Goal: Information Seeking & Learning: Learn about a topic

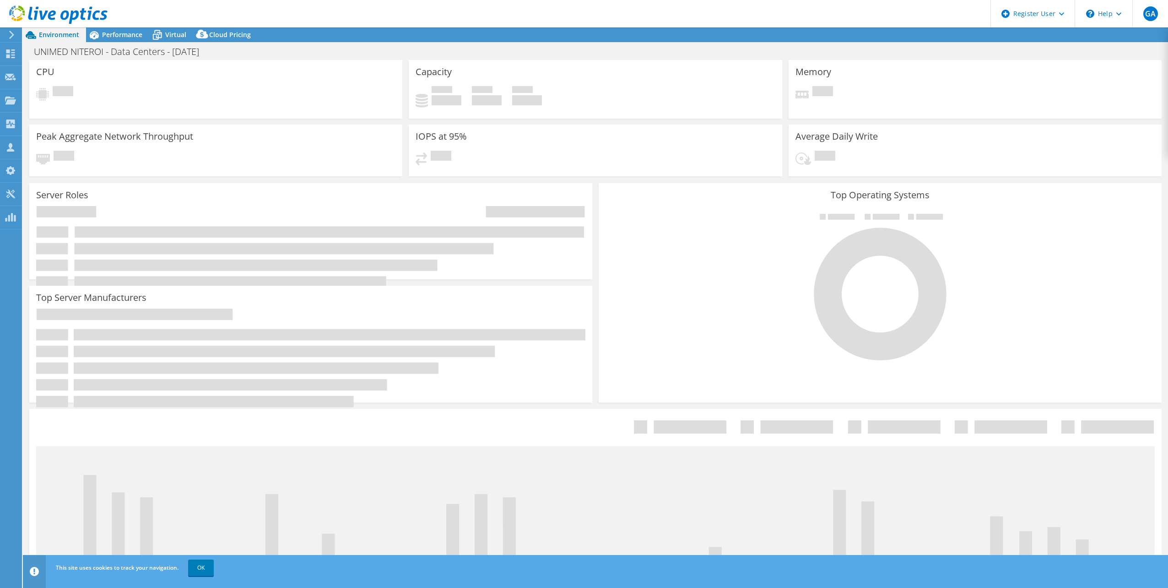
select select "SouthAmerica"
select select "USD"
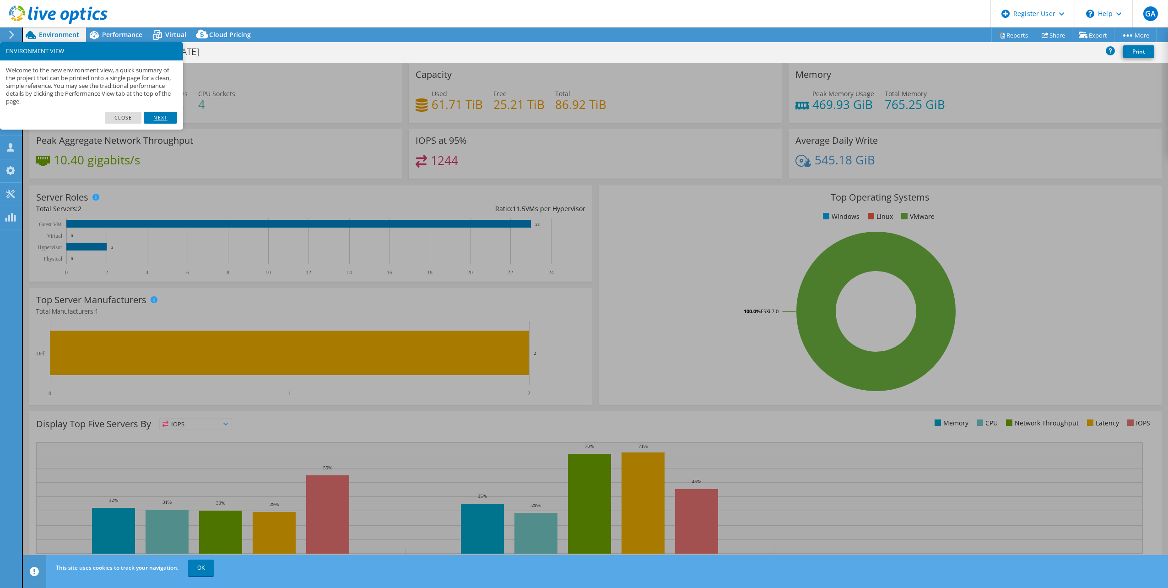
click at [157, 112] on link "Next" at bounding box center [160, 118] width 33 height 12
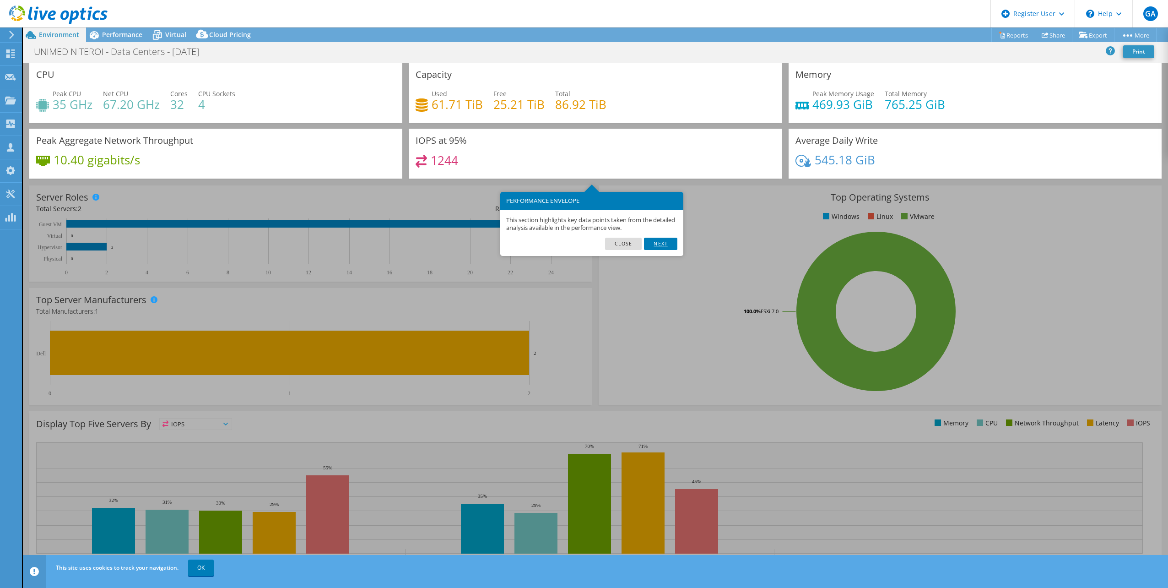
click at [656, 245] on link "Next" at bounding box center [660, 243] width 33 height 12
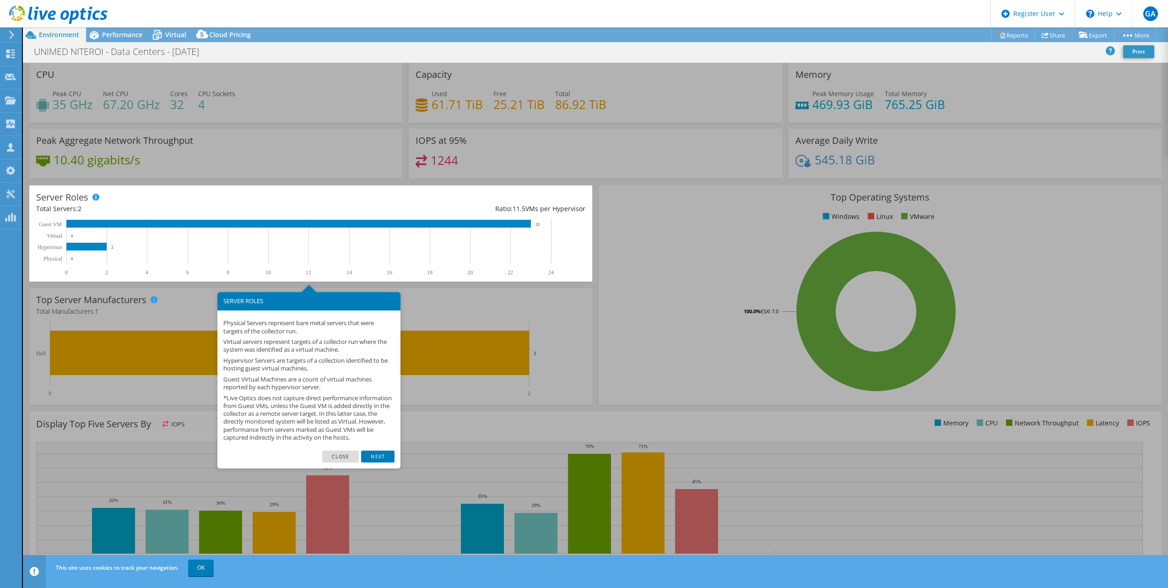
click at [395, 461] on footer "Close Next" at bounding box center [308, 459] width 183 height 18
click at [379, 462] on link "Next" at bounding box center [377, 456] width 33 height 12
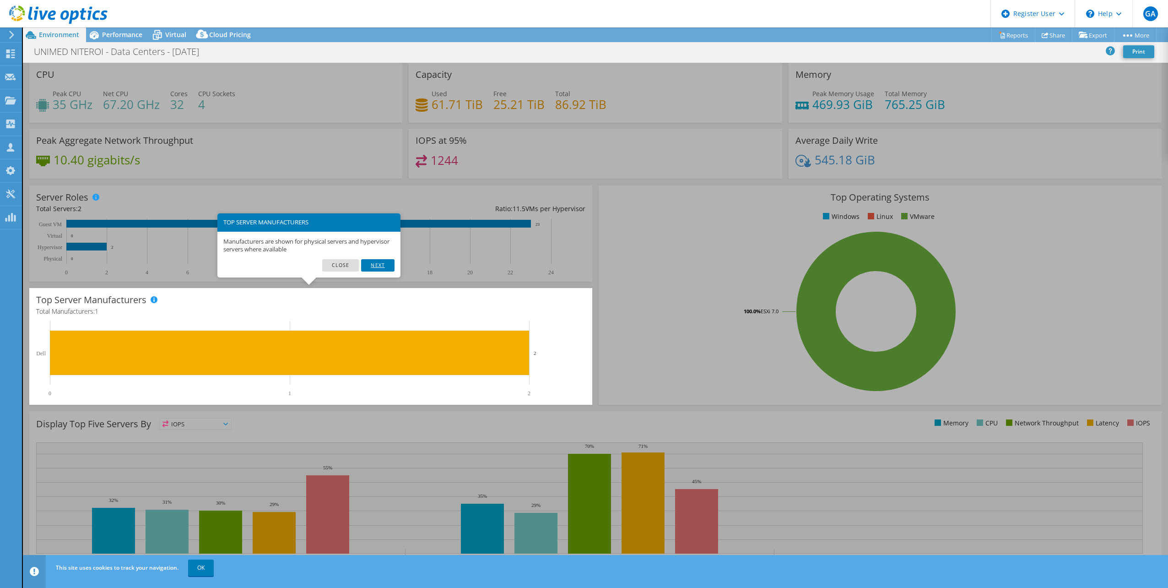
click at [387, 268] on link "Next" at bounding box center [377, 265] width 33 height 12
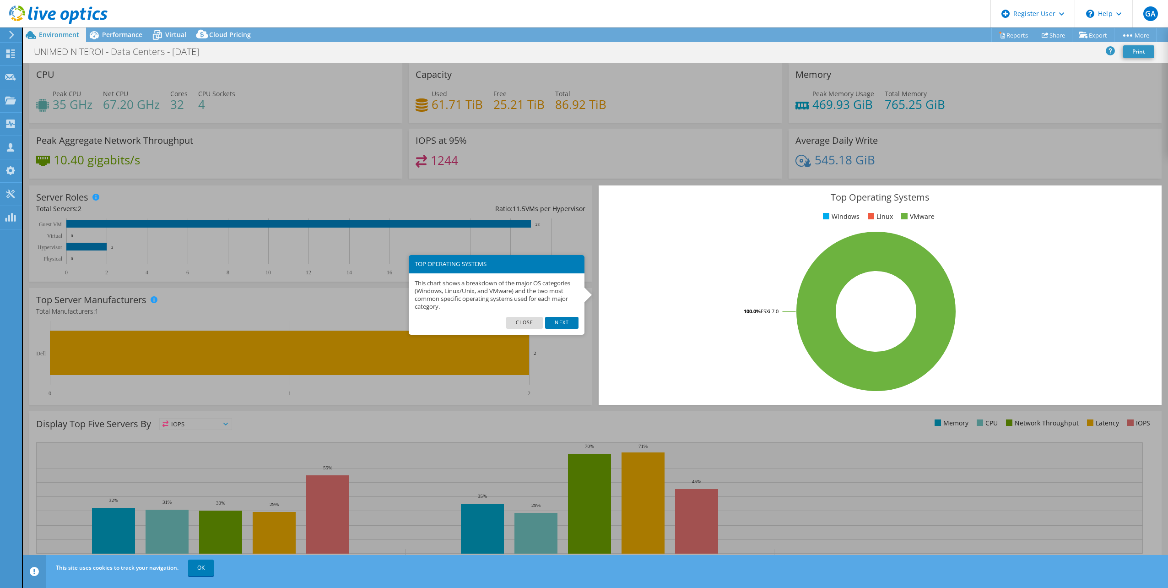
drag, startPoint x: 387, startPoint y: 268, endPoint x: 771, endPoint y: 222, distance: 386.1
click at [771, 222] on div "Top Operating Systems Windows Linux VMware 100.0% ESXi 7.0" at bounding box center [880, 294] width 563 height 219
click at [569, 322] on link "Next" at bounding box center [561, 323] width 33 height 12
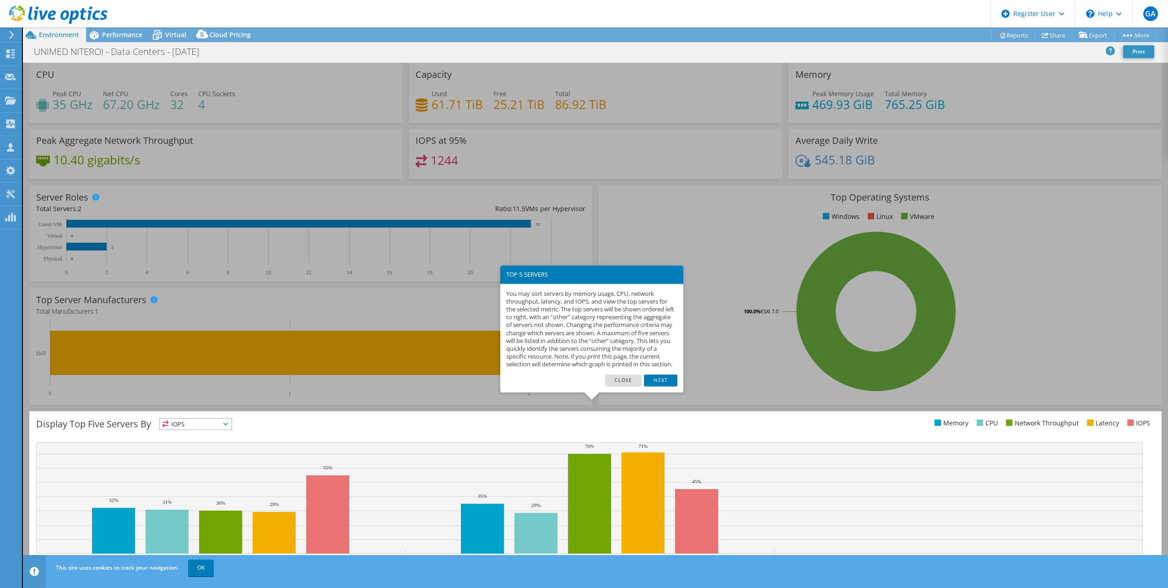
scroll to position [23, 0]
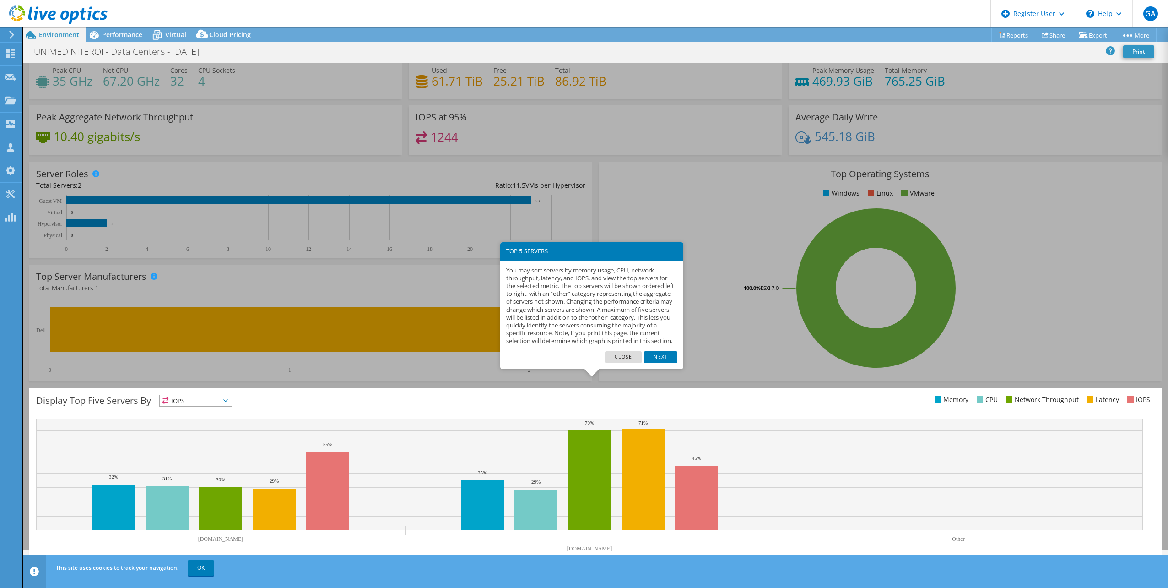
click at [664, 362] on link "Next" at bounding box center [660, 357] width 33 height 12
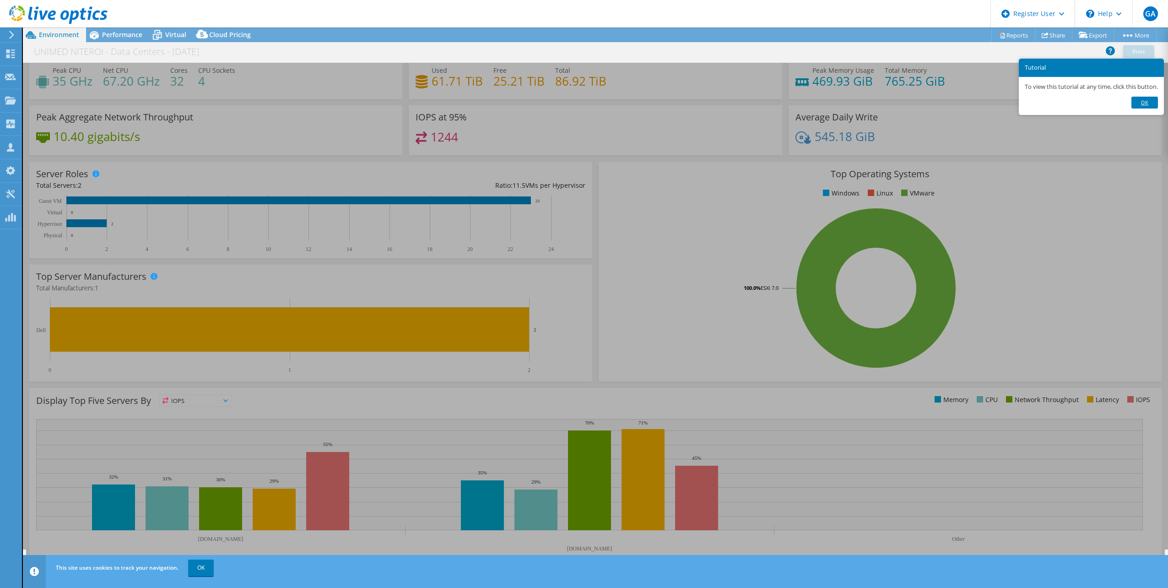
click at [1138, 106] on link "Ok" at bounding box center [1144, 103] width 27 height 12
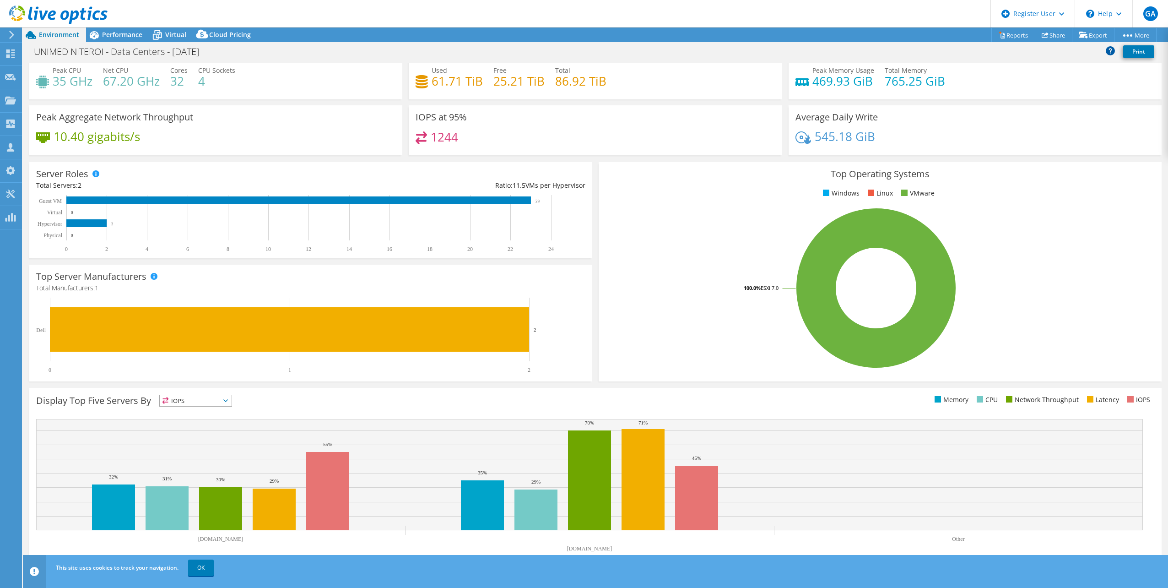
click at [1113, 51] on icon at bounding box center [1110, 50] width 9 height 9
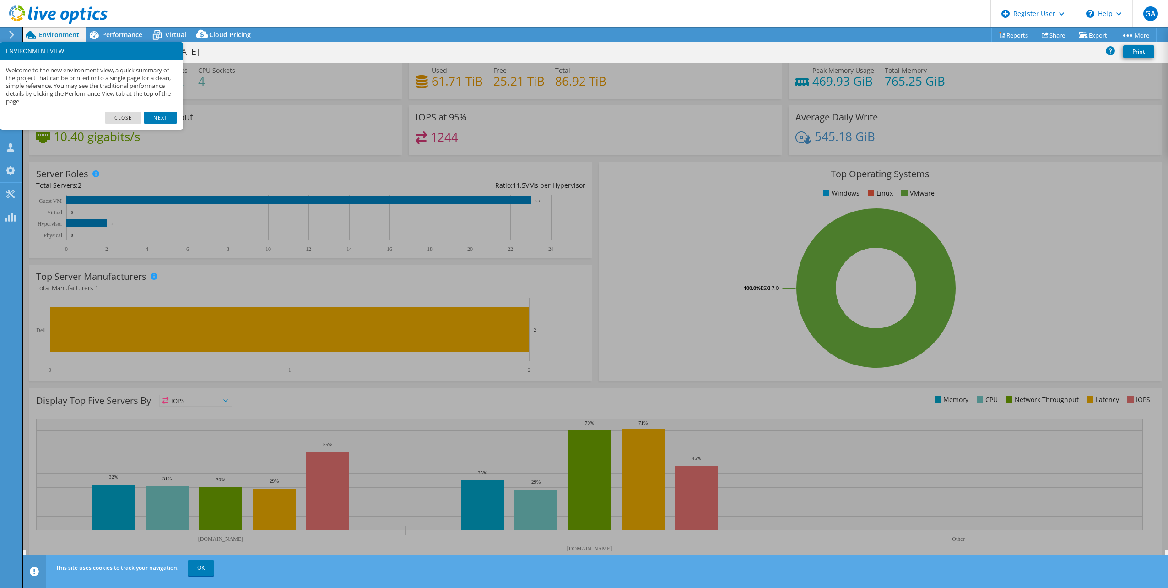
click at [118, 118] on link "Close" at bounding box center [123, 118] width 37 height 12
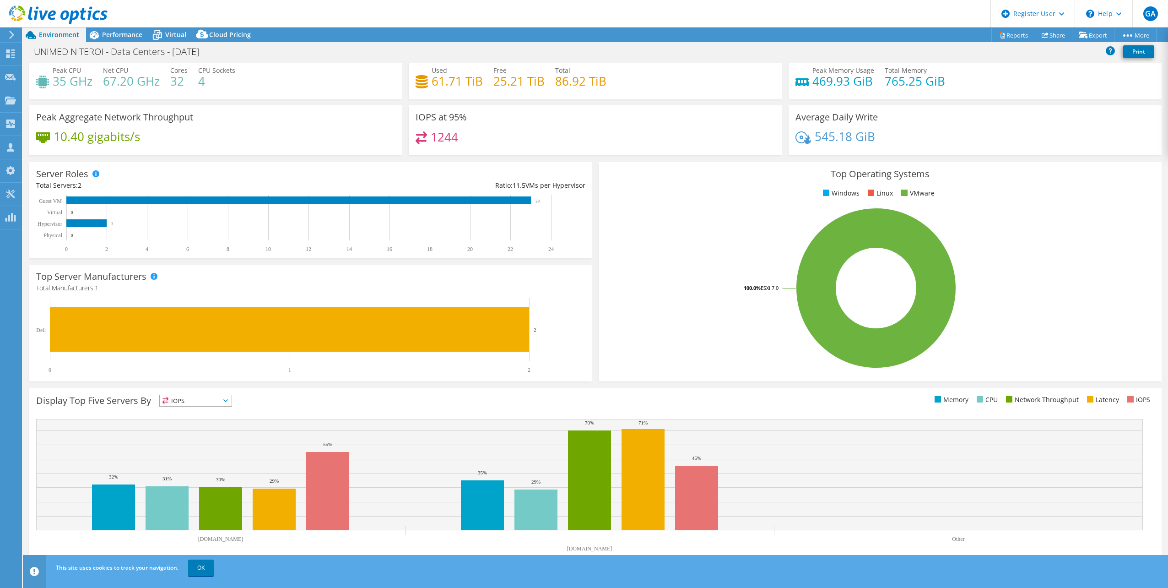
click at [11, 32] on use at bounding box center [11, 35] width 5 height 8
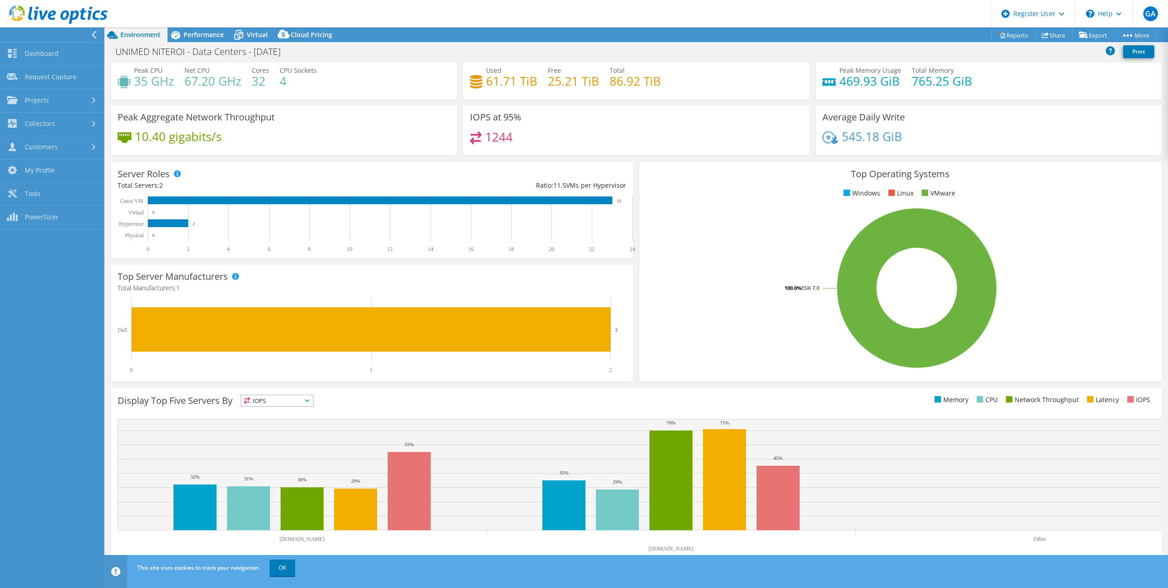
click at [95, 35] on icon at bounding box center [94, 35] width 7 height 8
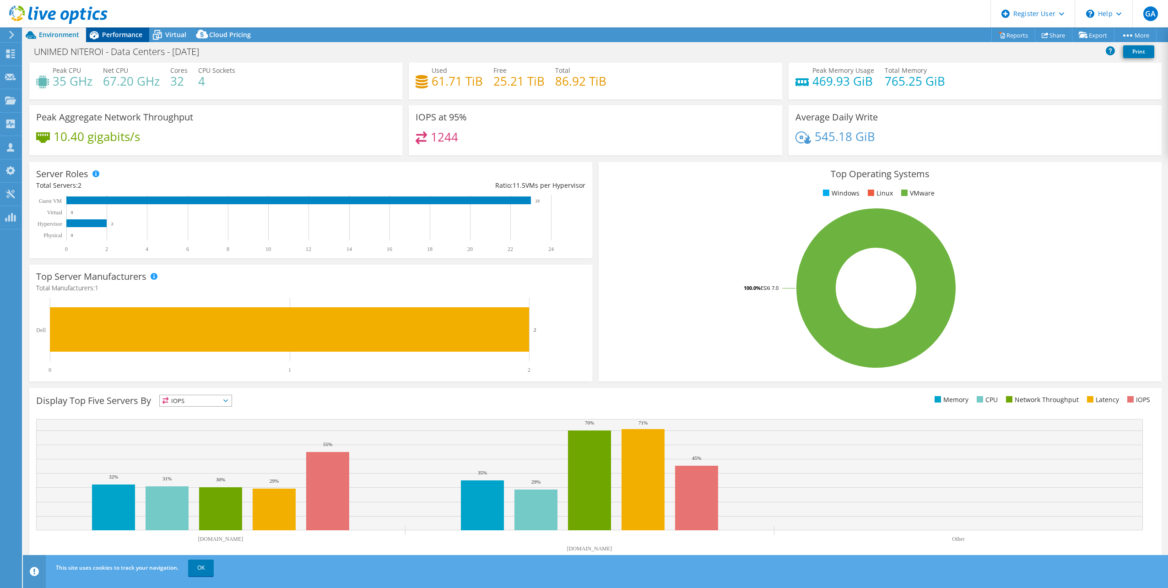
click at [123, 40] on div "Performance" at bounding box center [117, 34] width 63 height 15
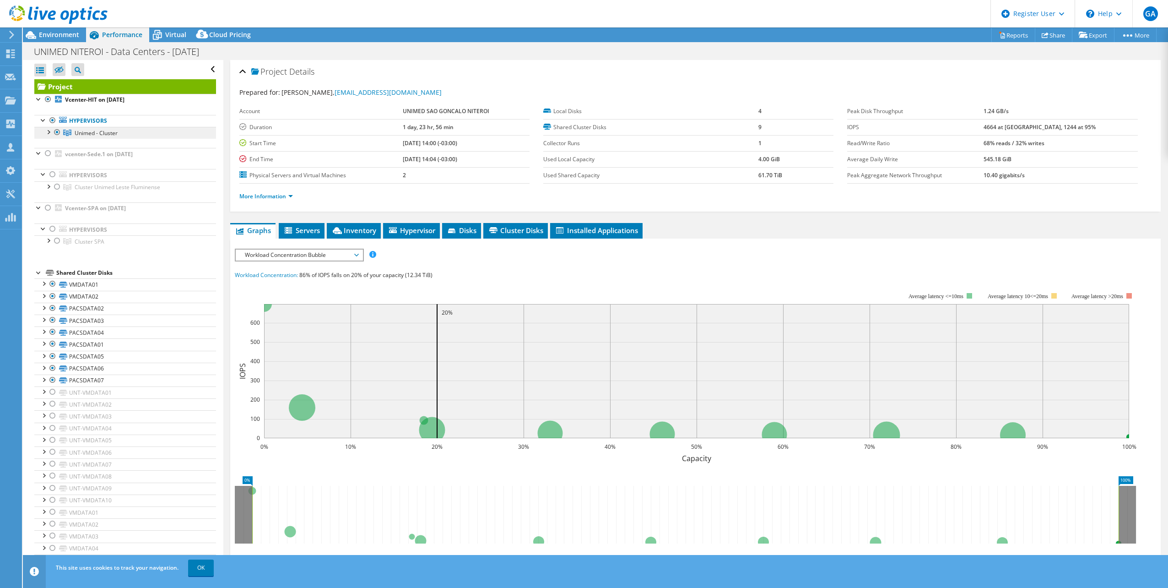
click at [101, 135] on span "Unimed - Cluster" at bounding box center [96, 133] width 43 height 8
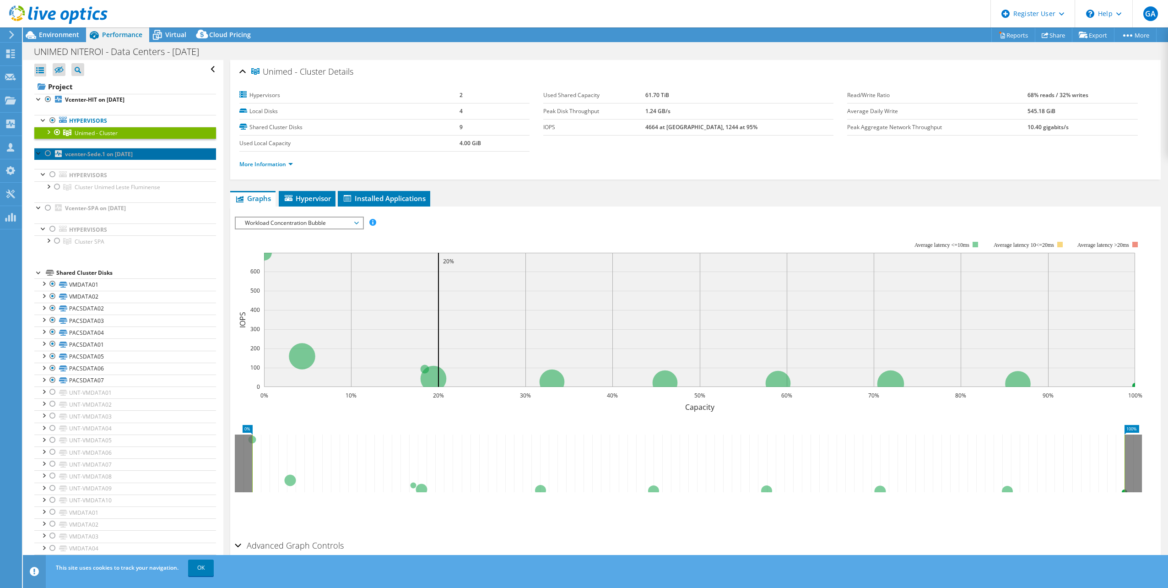
click at [126, 154] on b "vcenter-Sede.1 on [DATE]" at bounding box center [99, 154] width 68 height 8
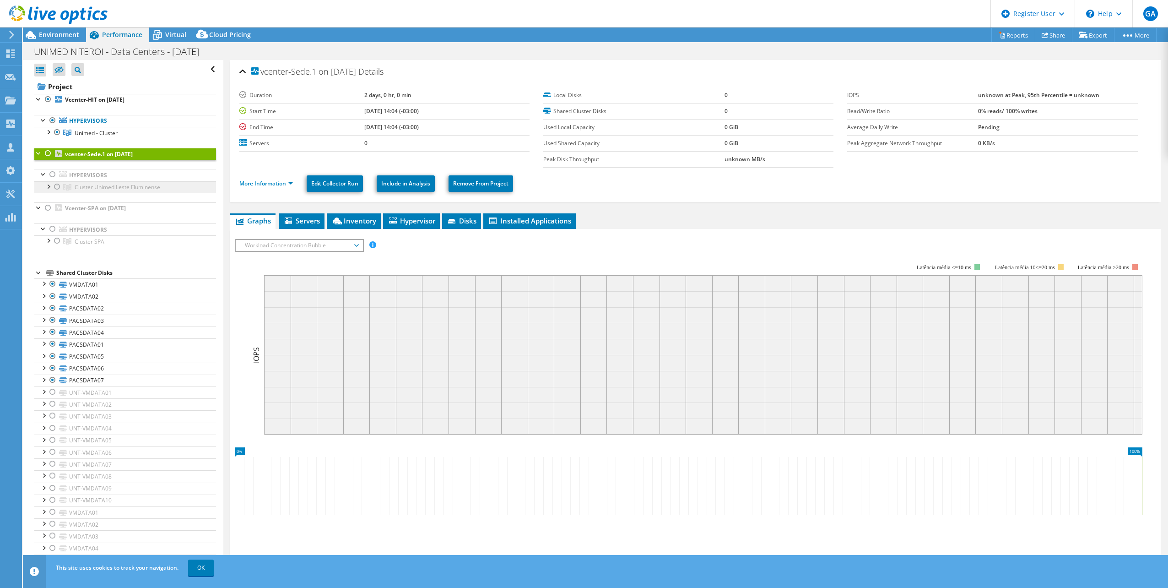
click at [131, 184] on span "Cluster Unimed Leste Fluminense" at bounding box center [118, 187] width 86 height 8
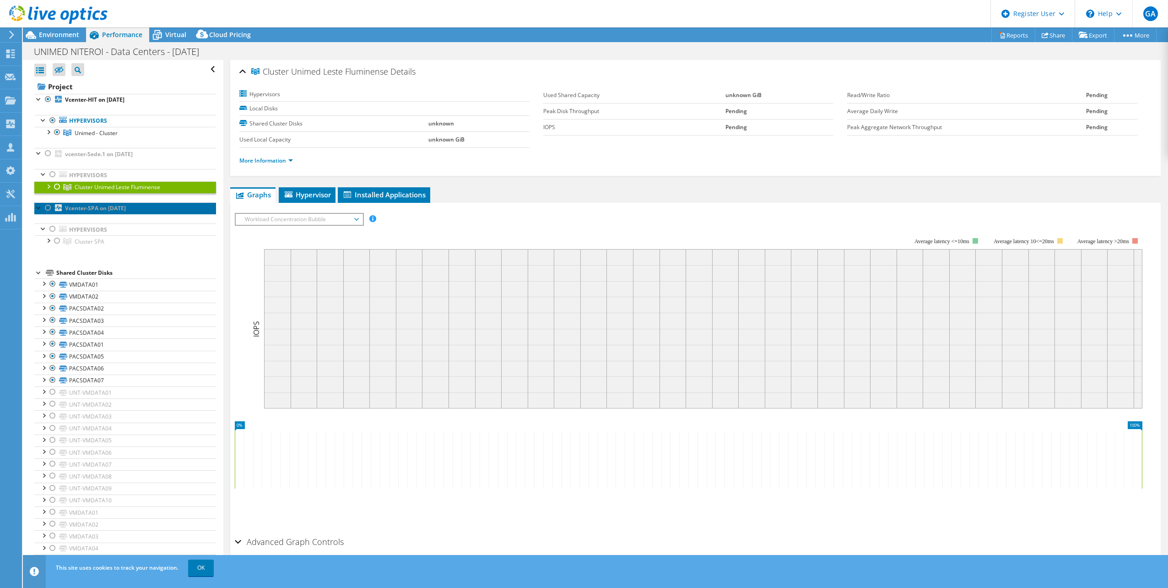
click at [126, 211] on b "Vcenter-SPA on [DATE]" at bounding box center [95, 208] width 61 height 8
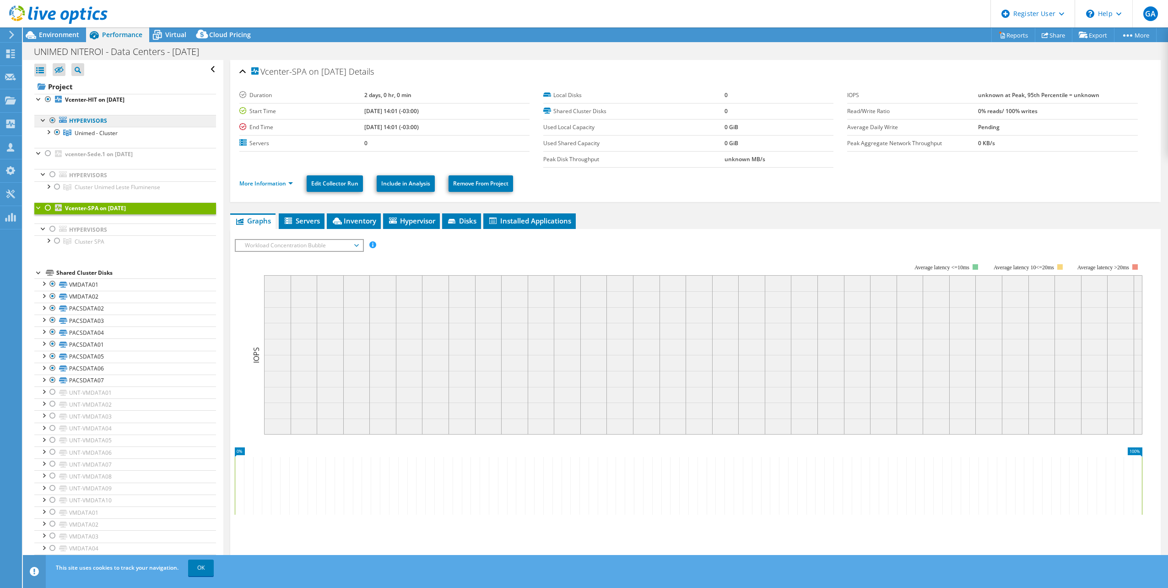
click at [92, 121] on link "Hypervisors" at bounding box center [125, 121] width 182 height 12
click at [93, 129] on span "Unimed - Cluster" at bounding box center [96, 133] width 43 height 8
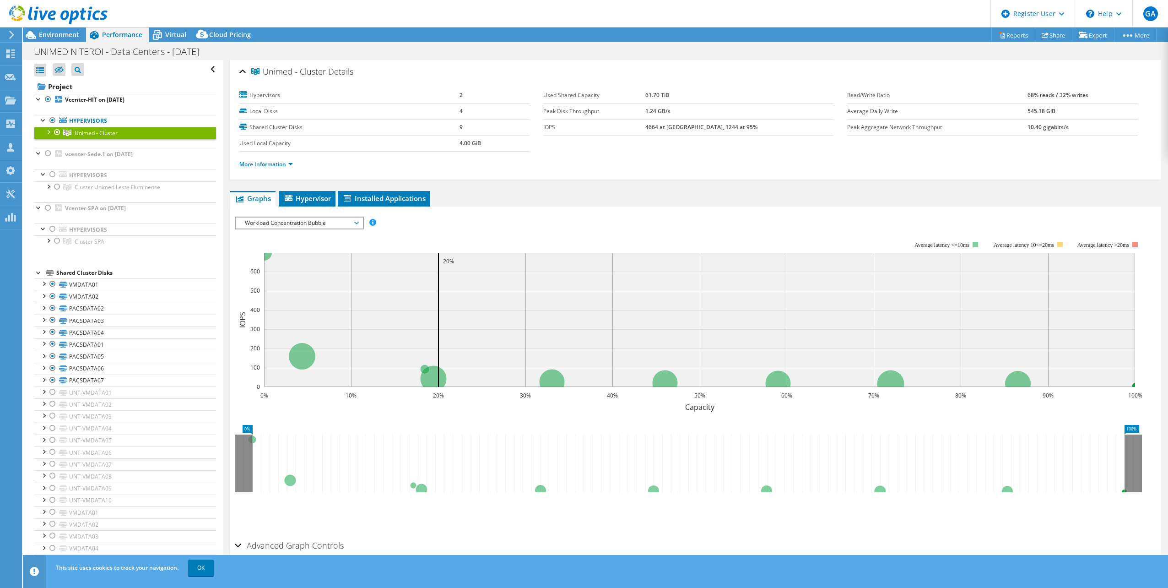
click at [301, 353] on circle at bounding box center [302, 356] width 27 height 27
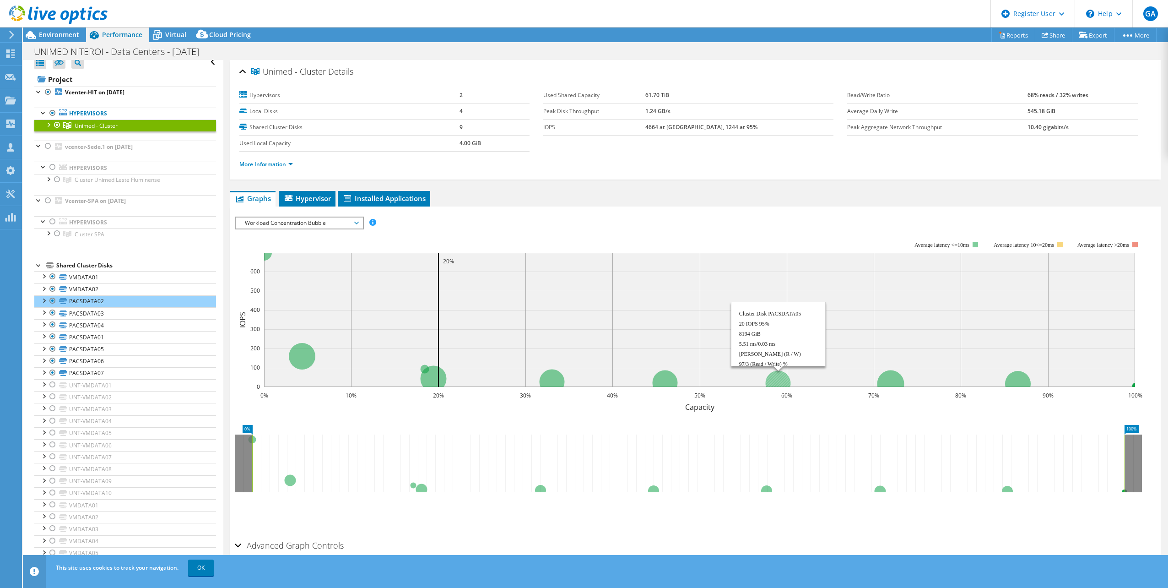
click at [777, 379] on circle at bounding box center [777, 382] width 25 height 25
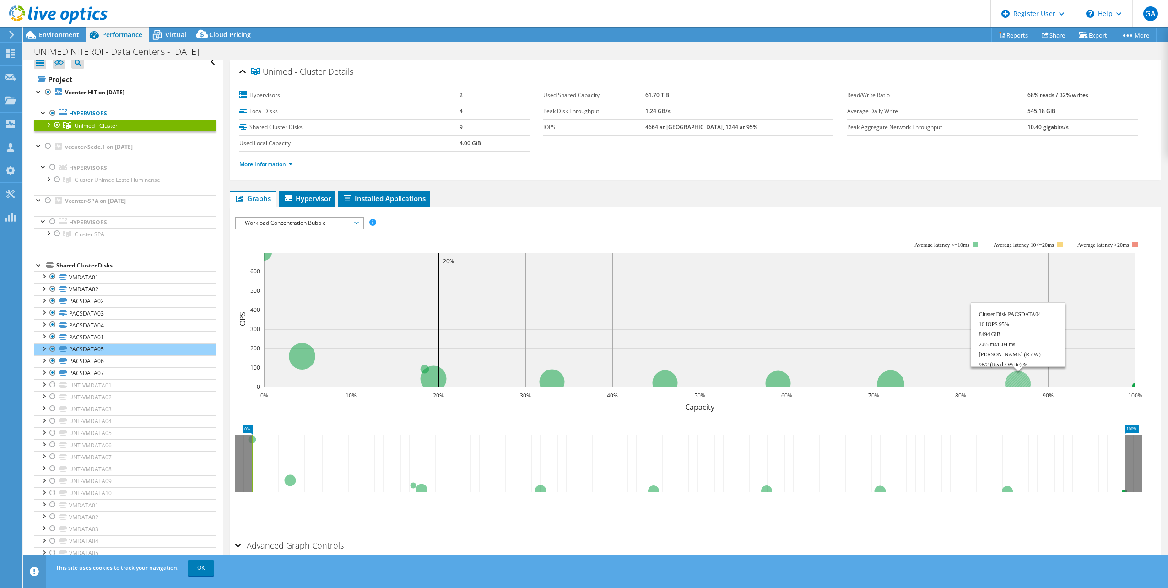
click at [1018, 378] on circle at bounding box center [1018, 384] width 26 height 26
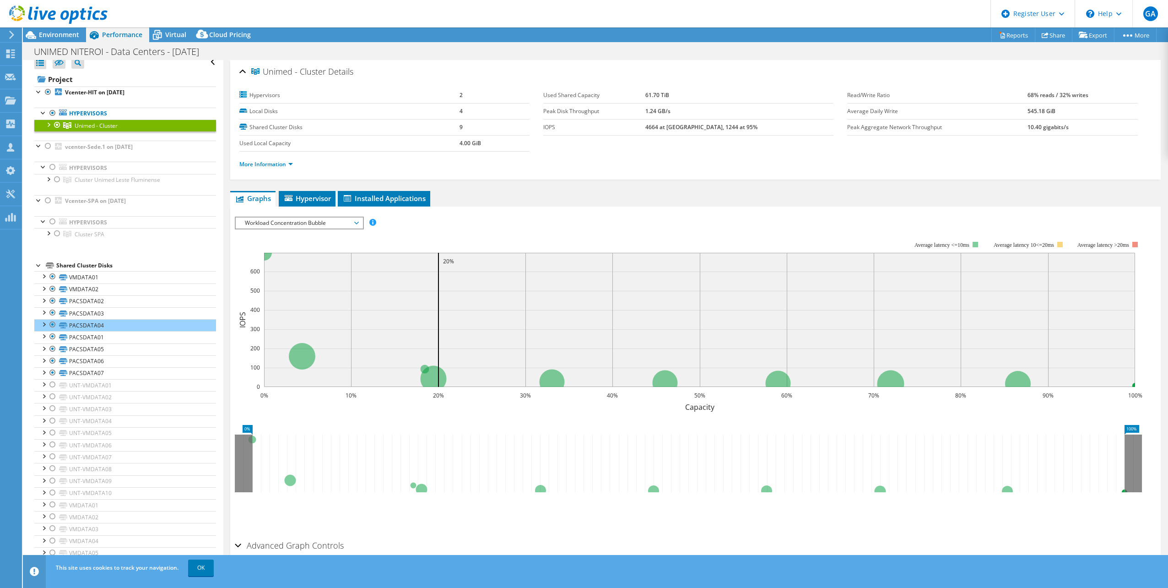
click at [89, 125] on span "Unimed - Cluster" at bounding box center [96, 126] width 43 height 8
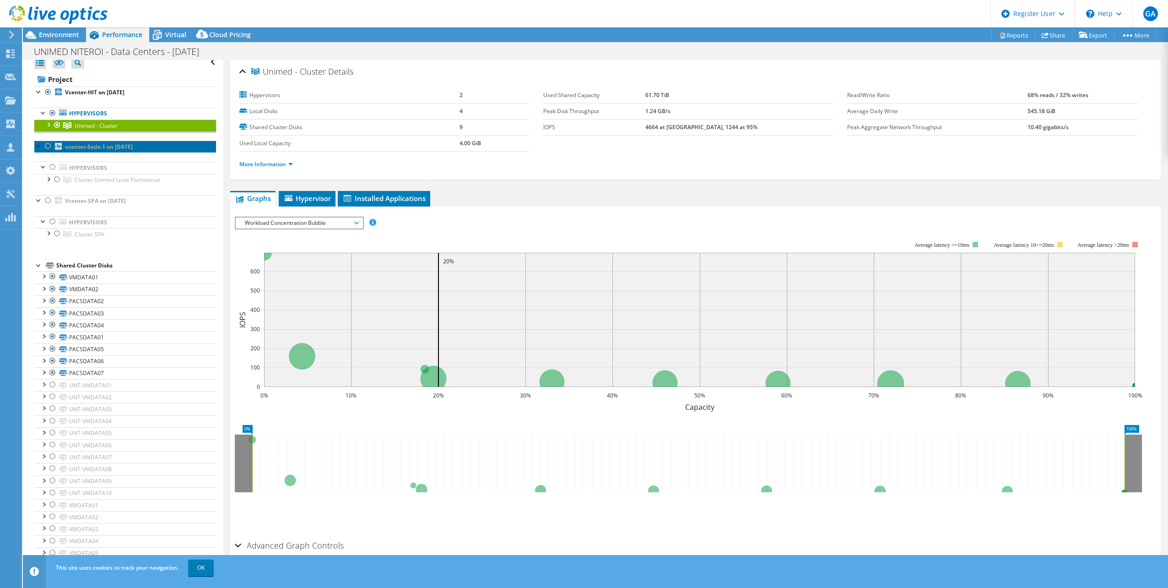
click at [98, 152] on link "vcenter-Sede.1 on [DATE]" at bounding box center [125, 146] width 182 height 12
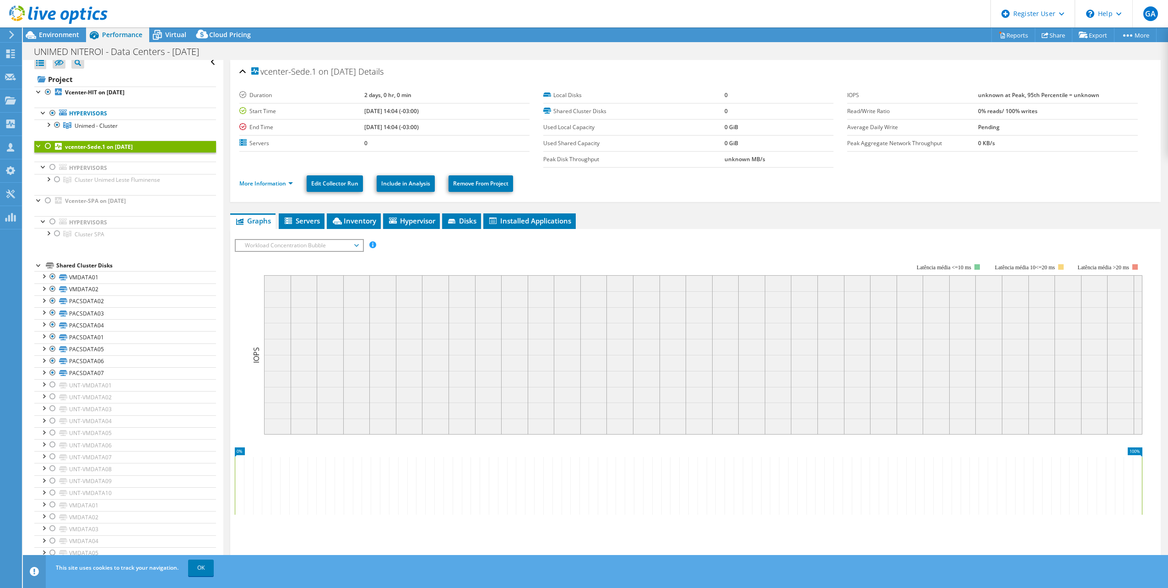
click at [47, 148] on div at bounding box center [47, 145] width 9 height 11
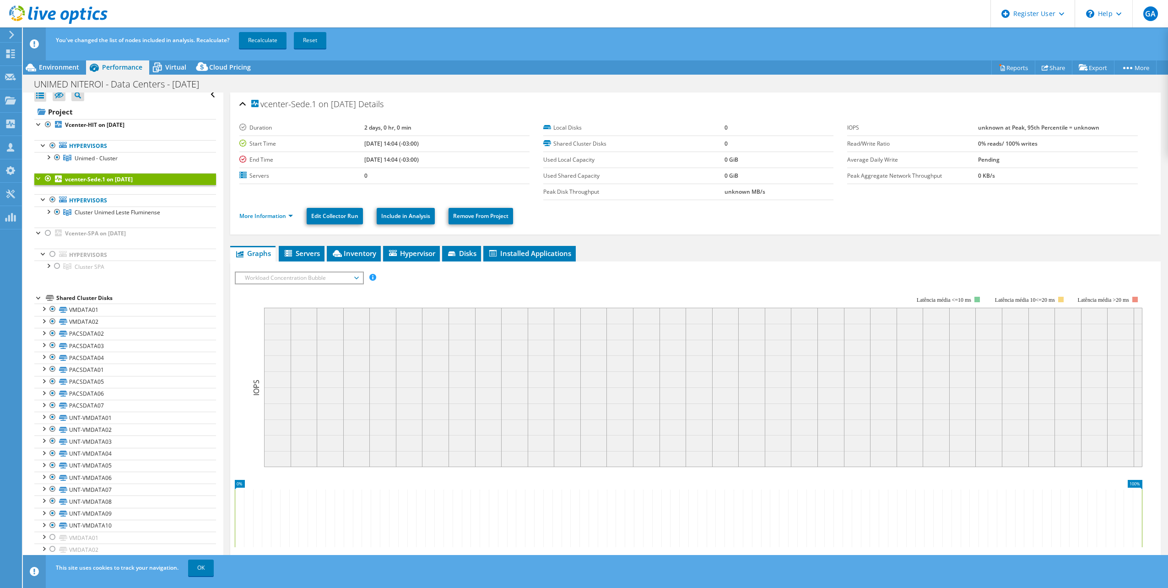
click at [46, 183] on div at bounding box center [47, 178] width 9 height 11
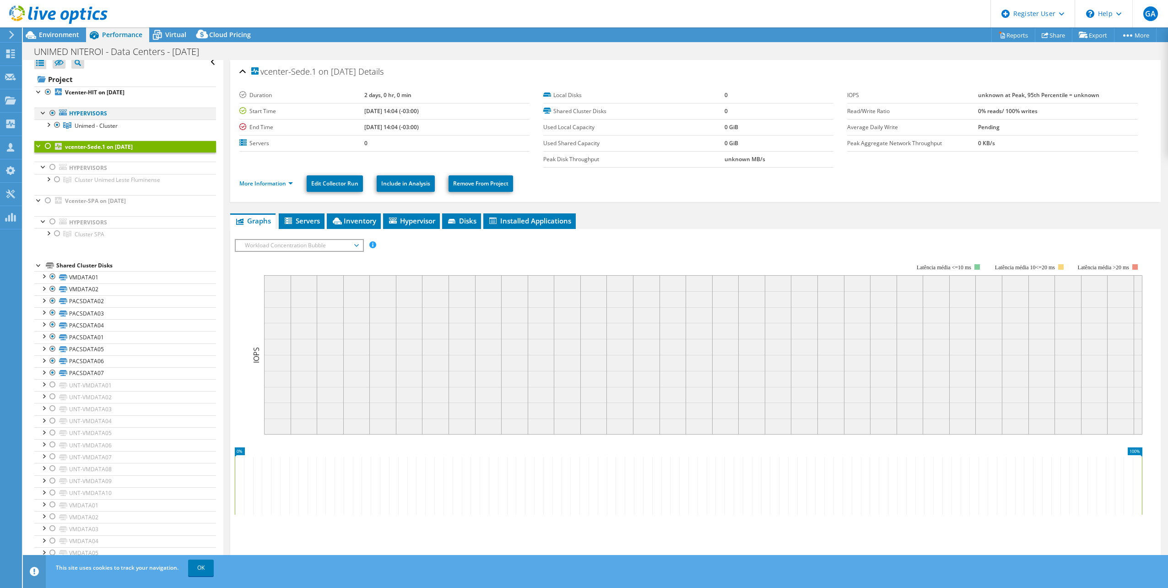
click at [54, 114] on div at bounding box center [52, 113] width 9 height 11
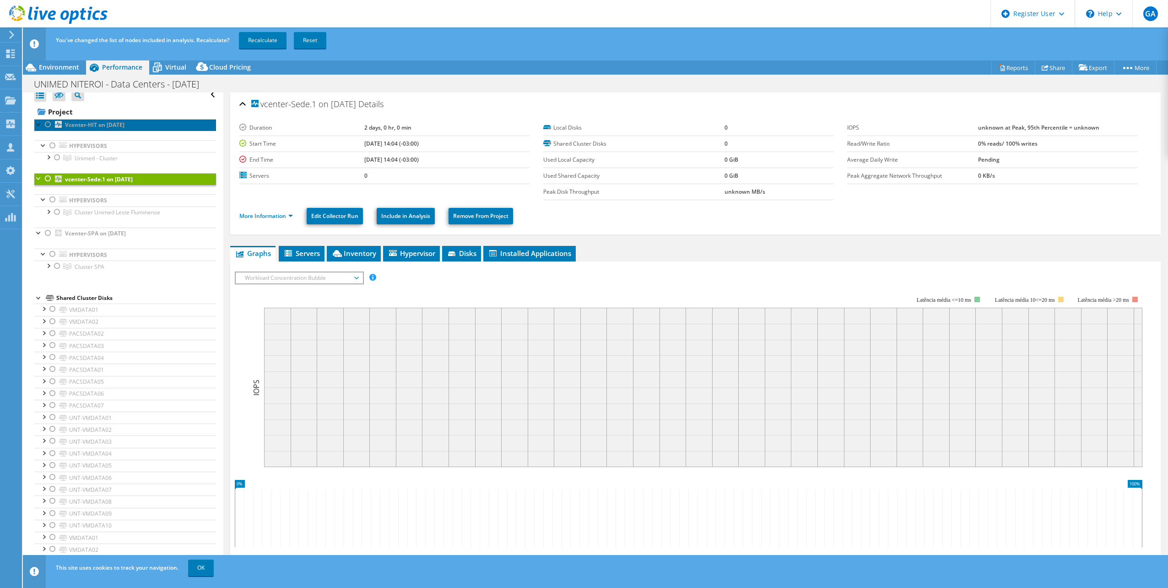
click at [74, 129] on link "Vcenter-HIT on [DATE]" at bounding box center [125, 125] width 182 height 12
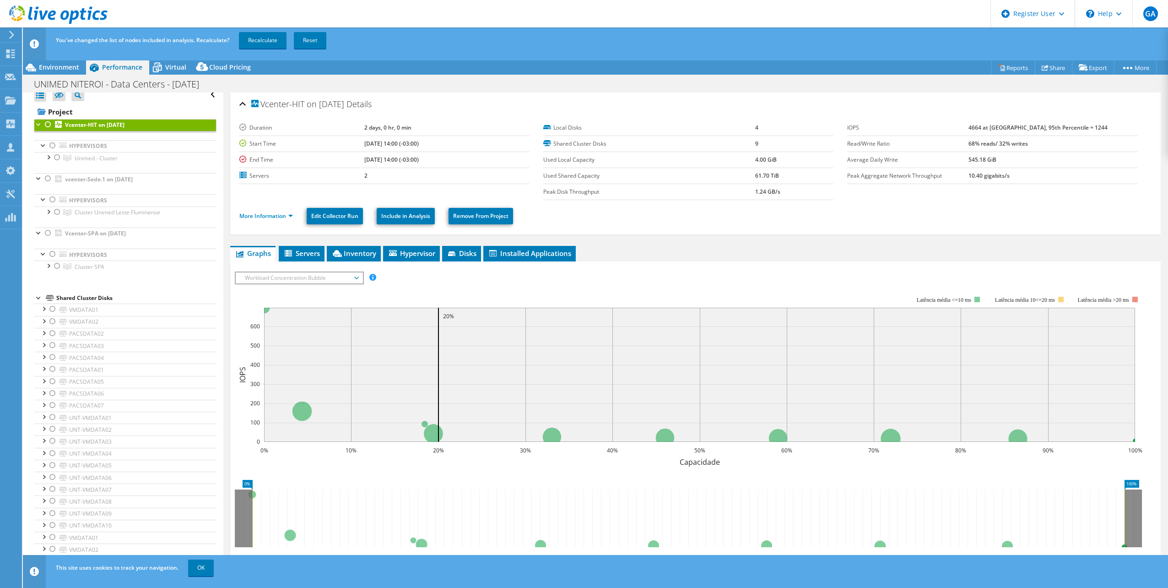
click at [49, 127] on div at bounding box center [47, 124] width 9 height 11
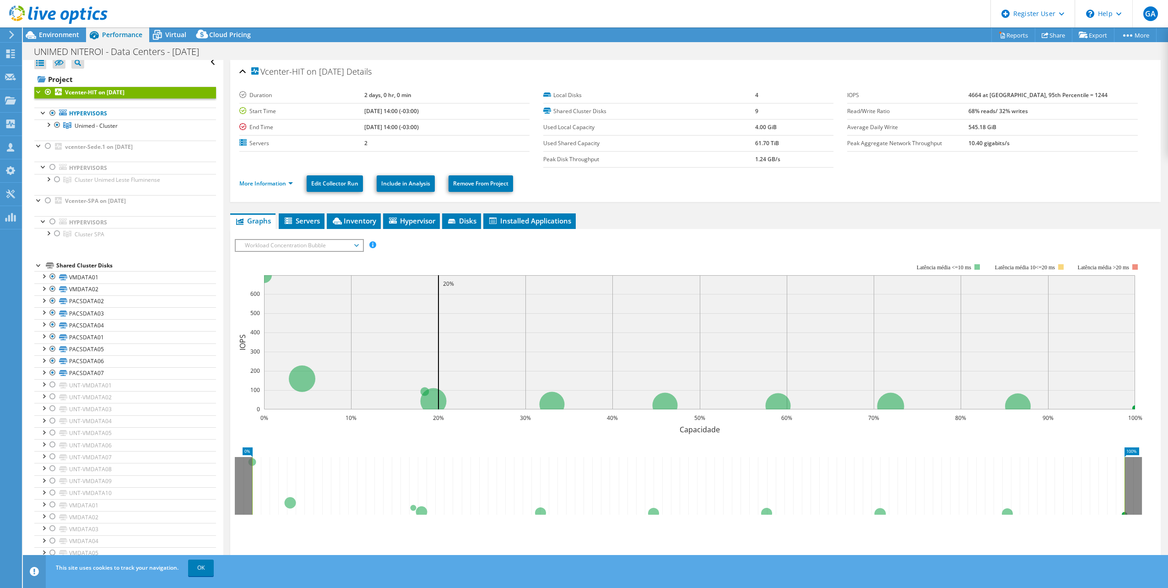
click at [49, 93] on div at bounding box center [47, 91] width 9 height 11
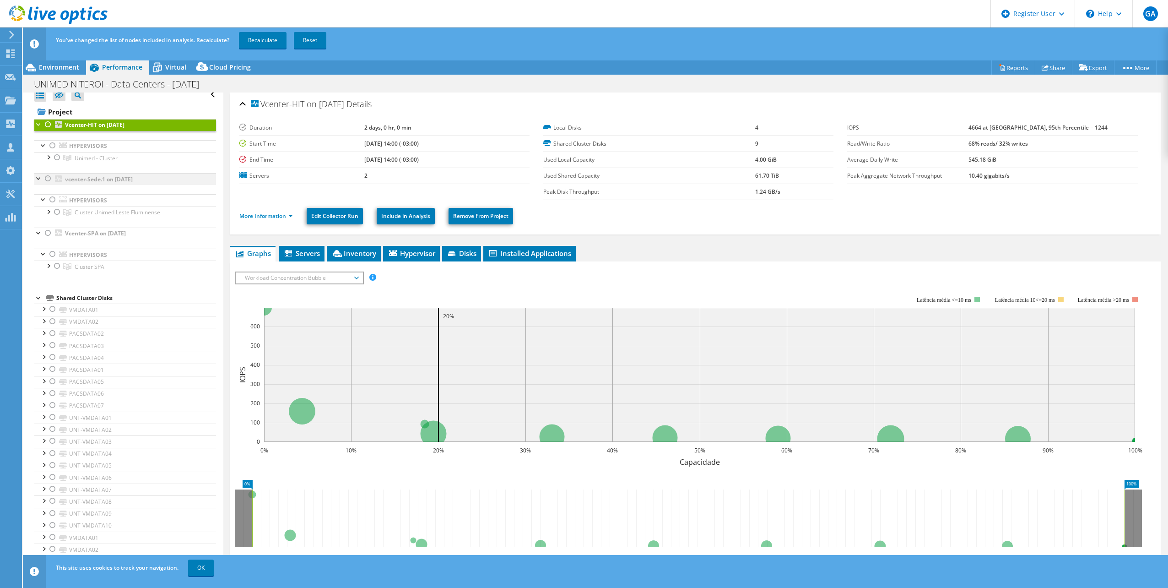
click at [47, 175] on div at bounding box center [47, 178] width 9 height 11
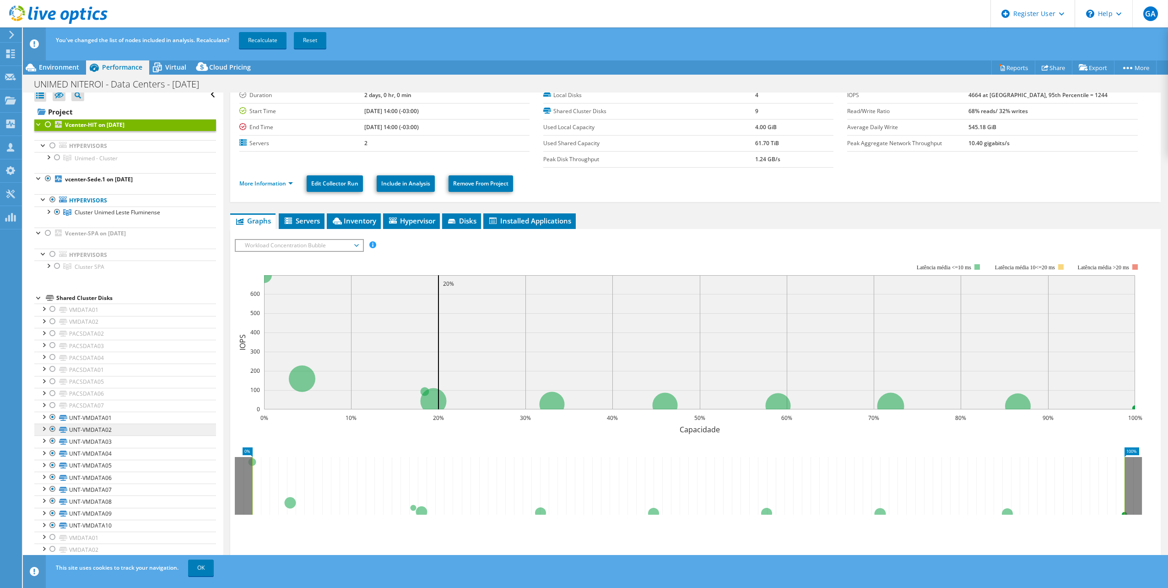
scroll to position [46, 0]
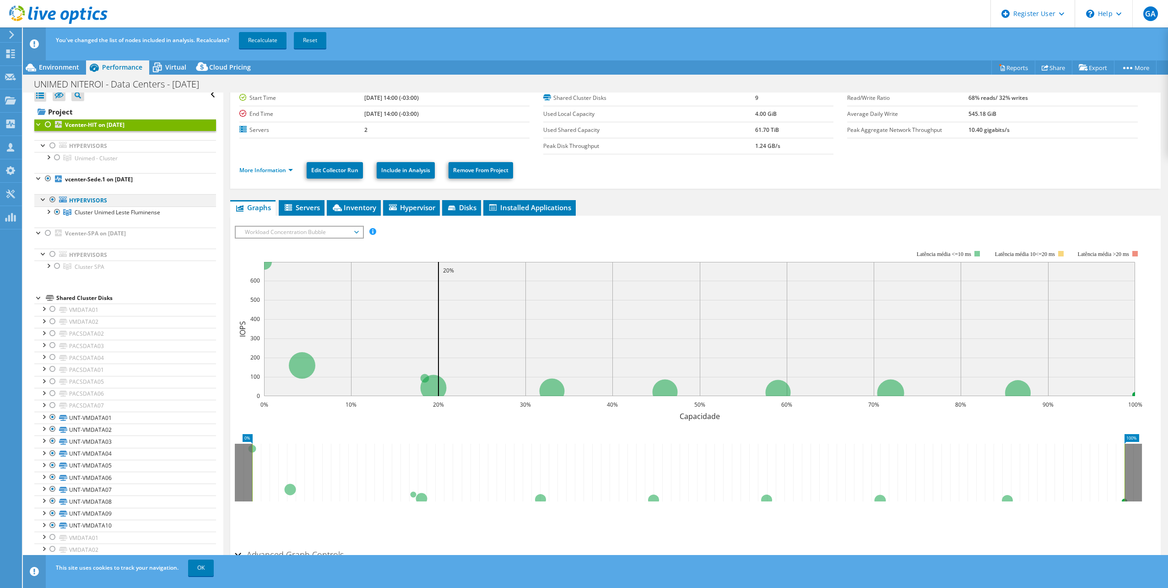
click at [51, 197] on div at bounding box center [52, 199] width 9 height 11
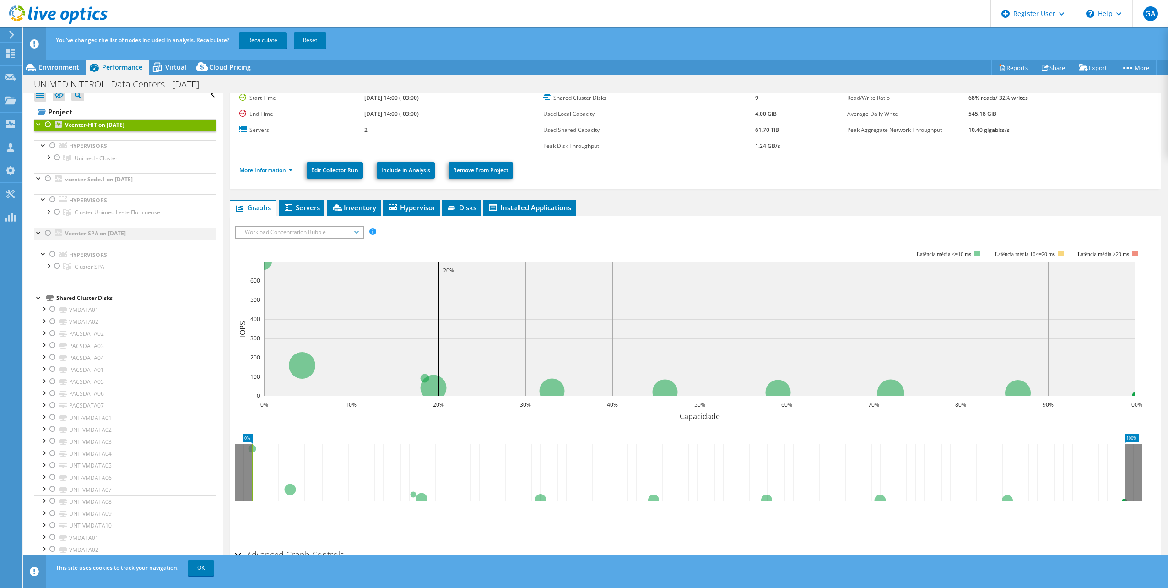
click at [48, 234] on div at bounding box center [47, 232] width 9 height 11
